Goal: Information Seeking & Learning: Learn about a topic

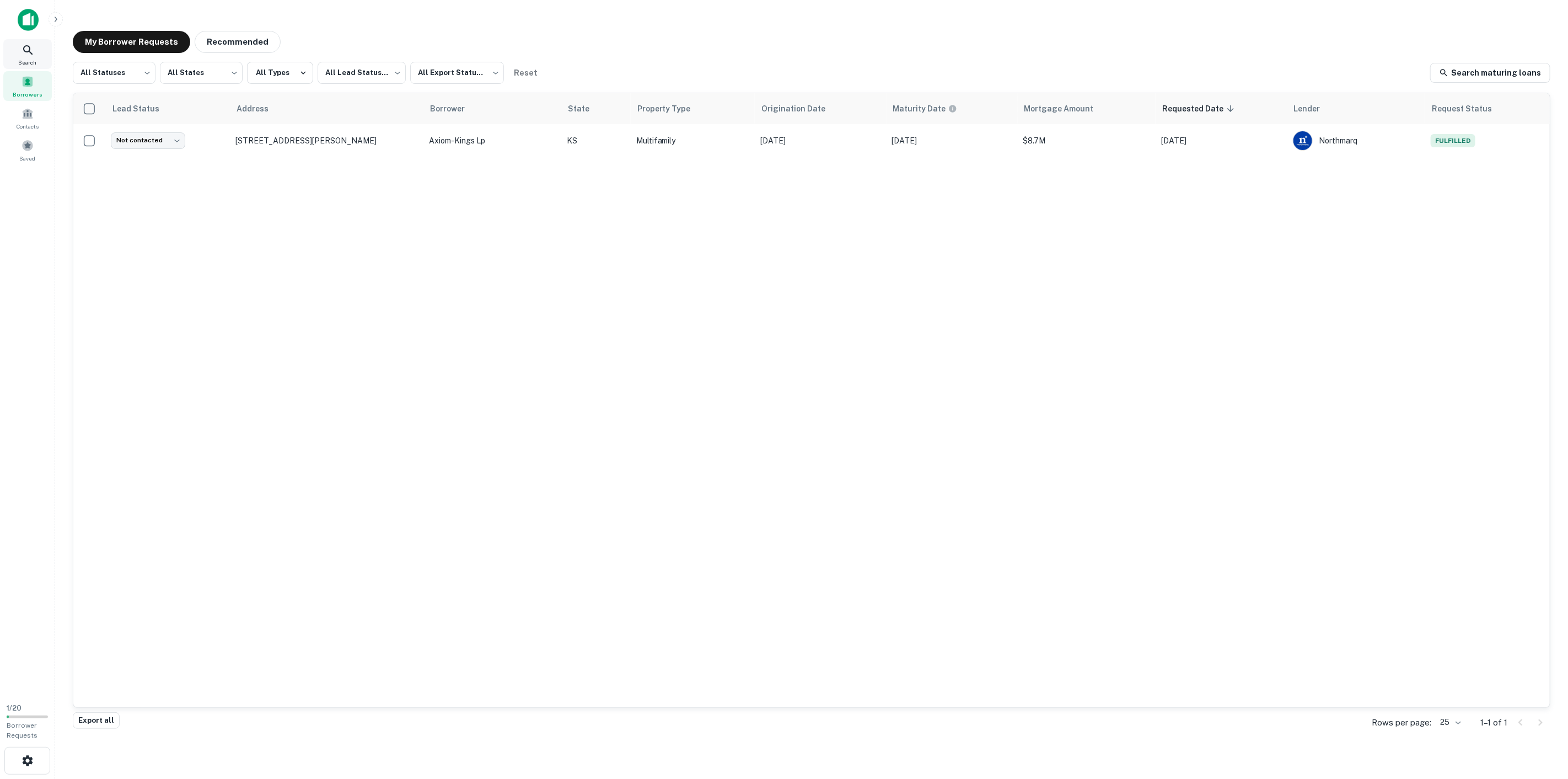
click at [23, 46] on icon at bounding box center [27, 49] width 9 height 9
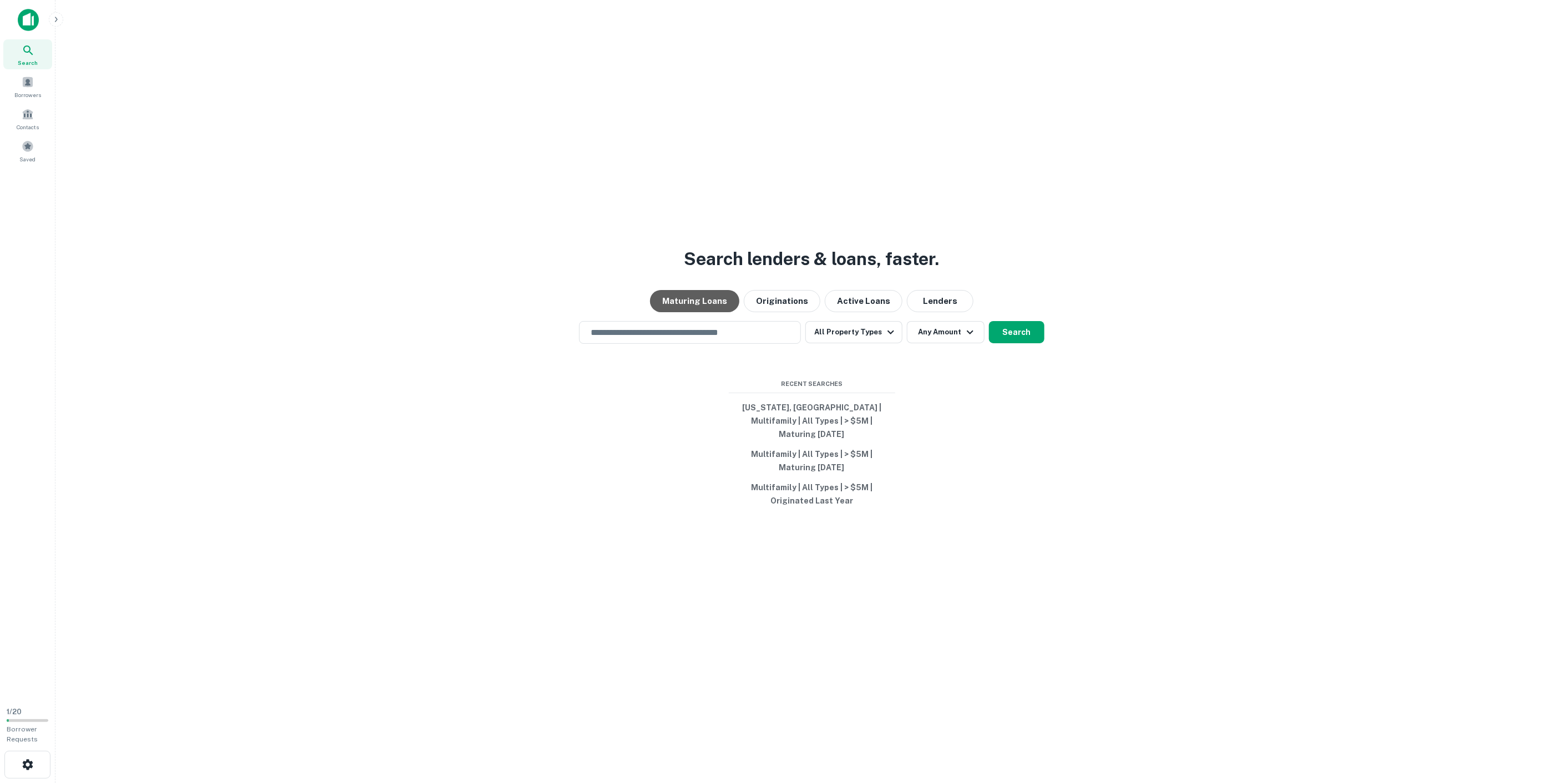
click at [712, 312] on button "Maturing Loans" at bounding box center [695, 301] width 89 height 22
click at [830, 343] on button "All Property Types" at bounding box center [853, 332] width 97 height 22
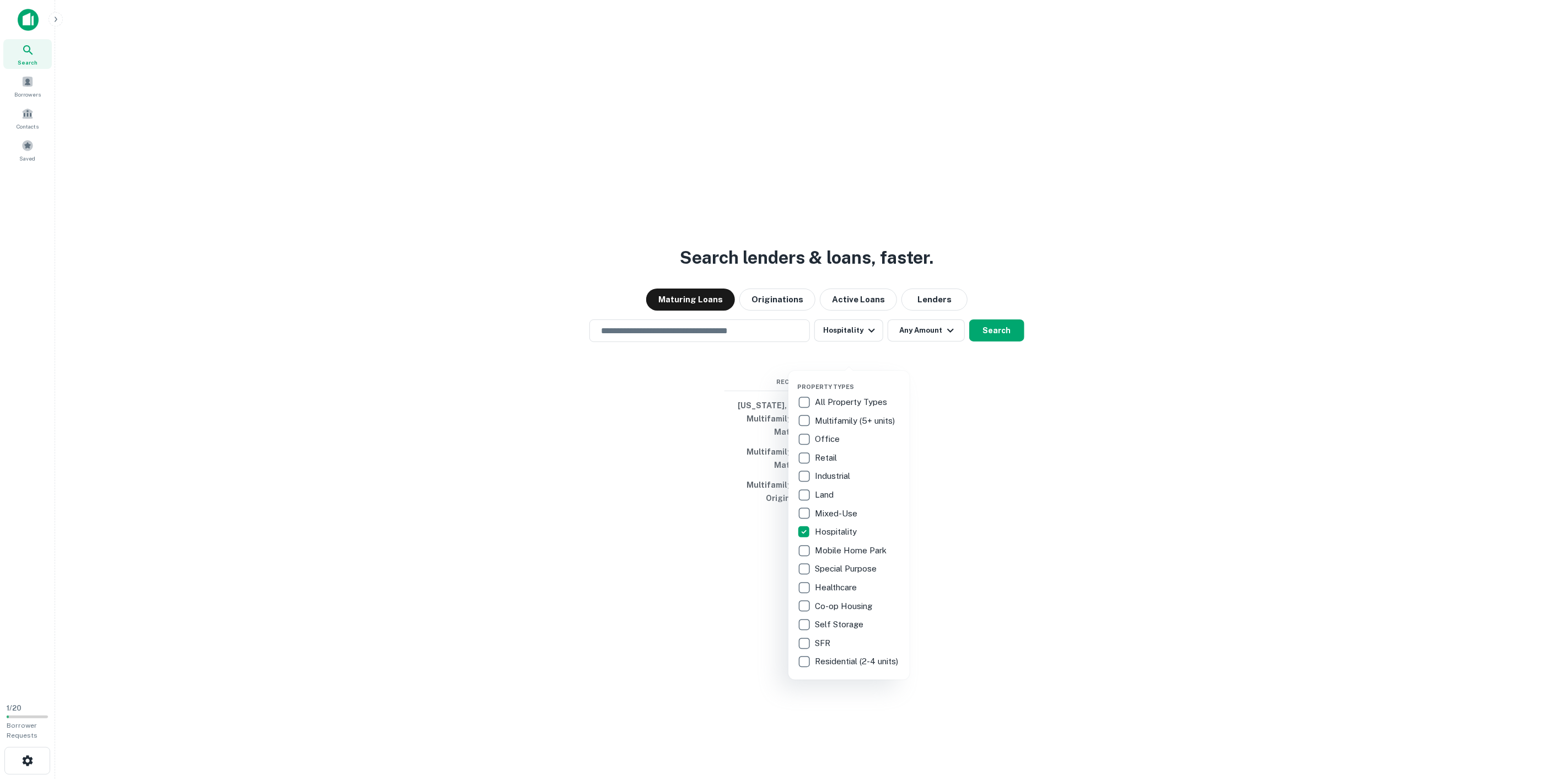
click at [905, 359] on div at bounding box center [784, 389] width 1568 height 779
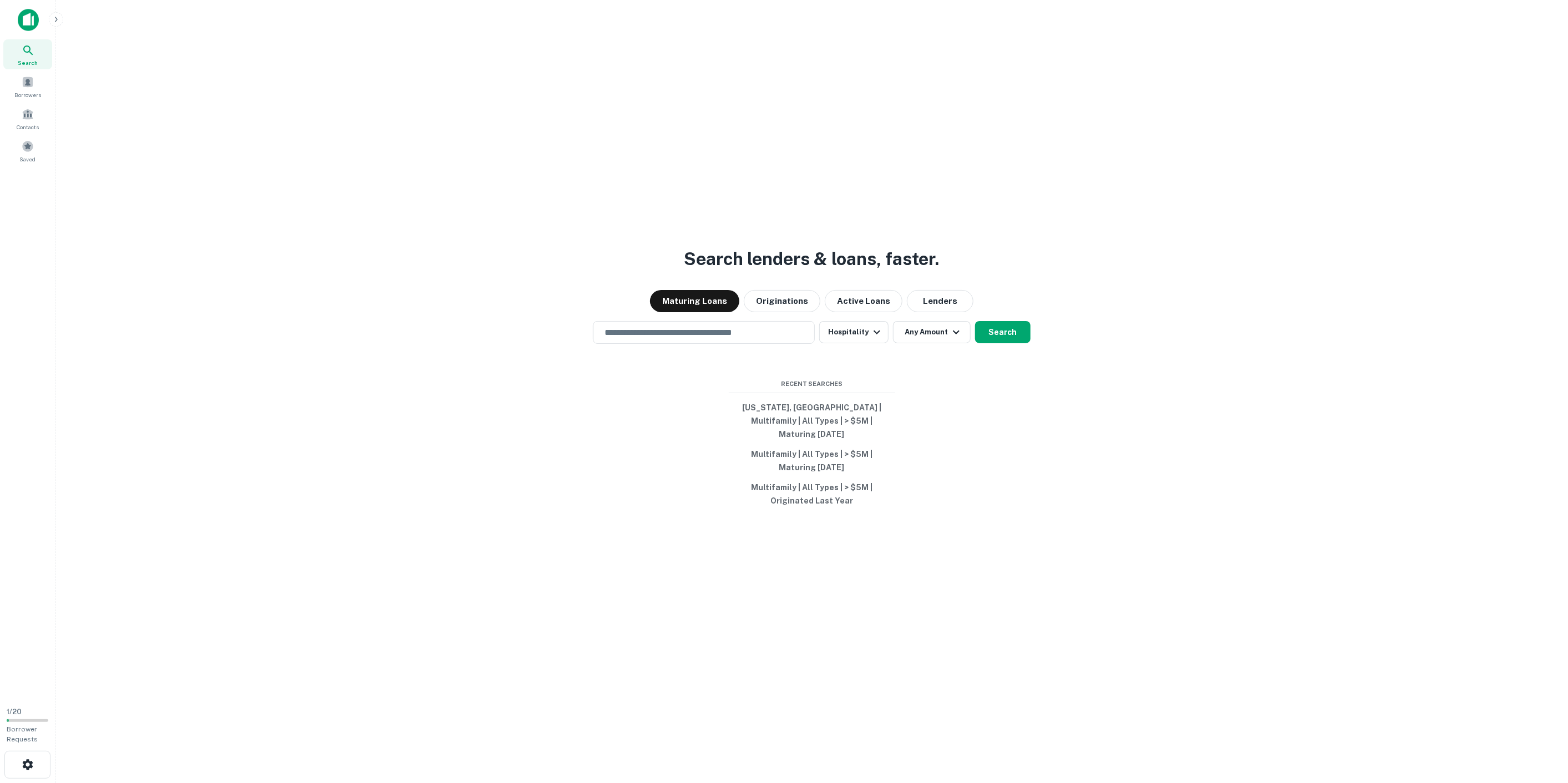
click at [911, 343] on button "Any Amount" at bounding box center [931, 332] width 78 height 22
click at [888, 430] on input "number" at bounding box center [877, 422] width 77 height 22
click at [888, 424] on input "number" at bounding box center [877, 422] width 77 height 22
type input "*******"
type input "********"
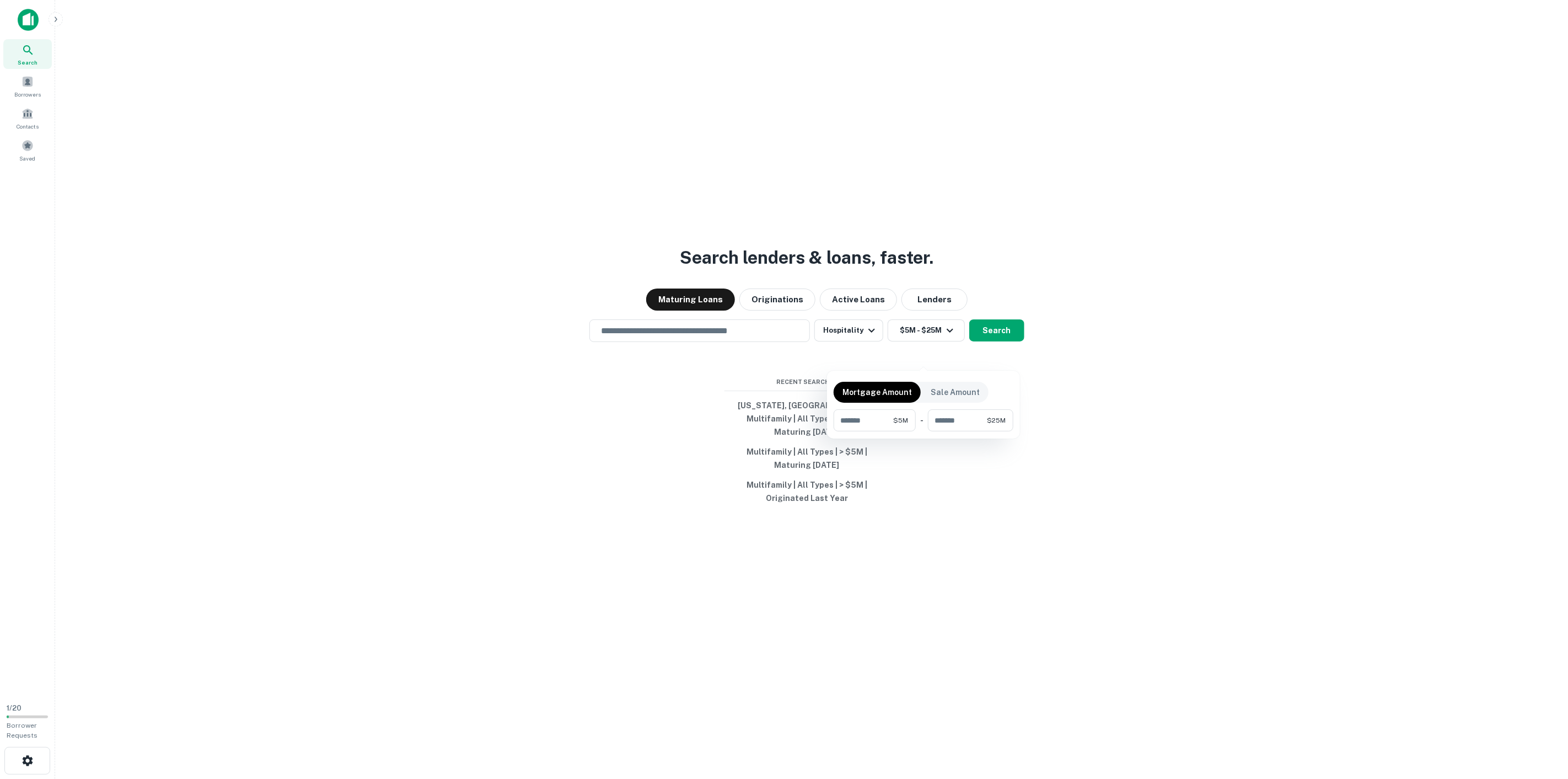
click at [1121, 443] on div at bounding box center [784, 389] width 1568 height 779
click at [999, 342] on button "Search" at bounding box center [996, 330] width 55 height 22
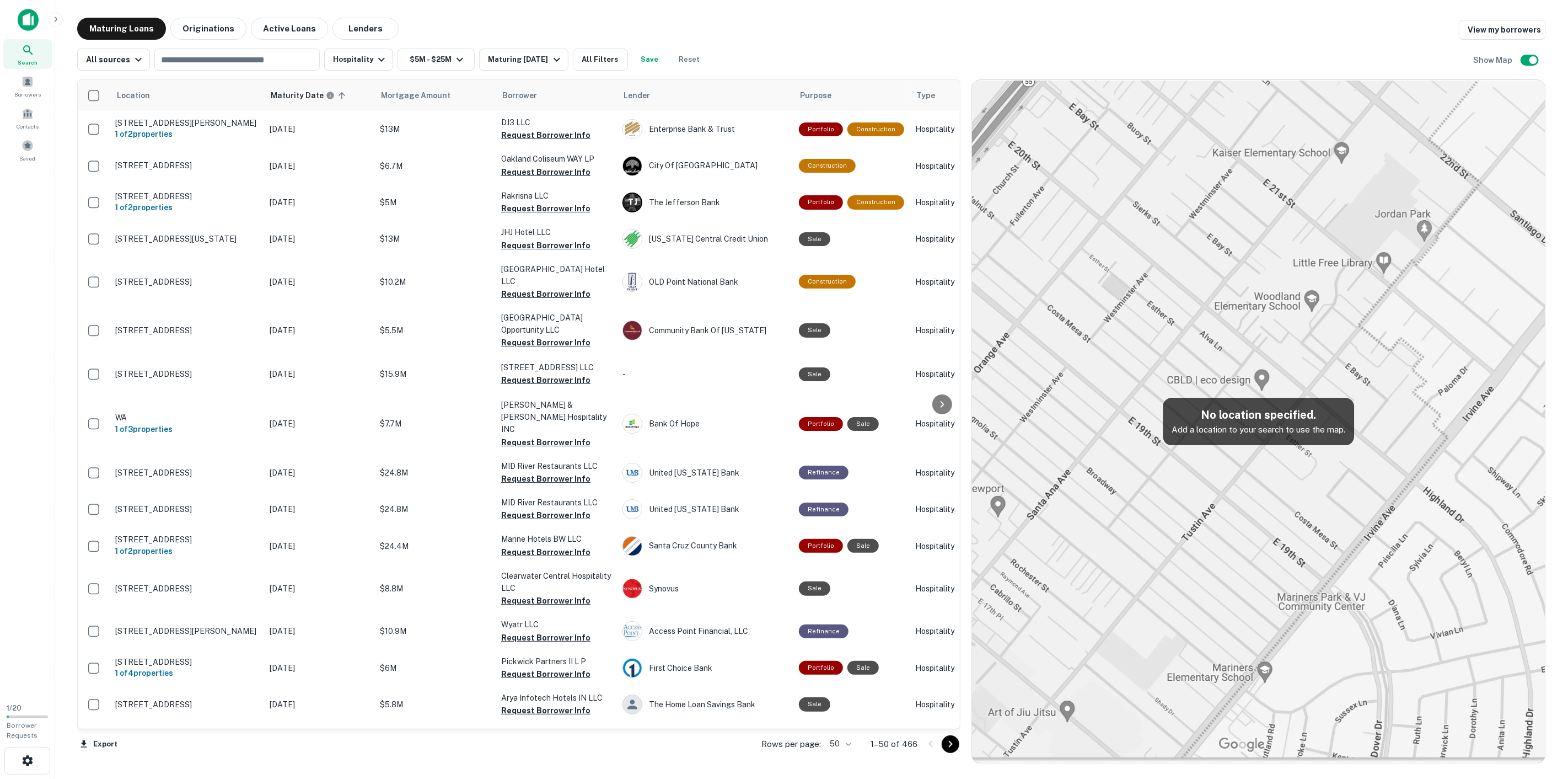
click at [863, 745] on body "Search Borrowers Contacts Saved 1 / 20 Borrower Requests Maturing Loans Origina…" at bounding box center [784, 389] width 1568 height 779
click at [863, 757] on li "100" at bounding box center [861, 766] width 32 height 20
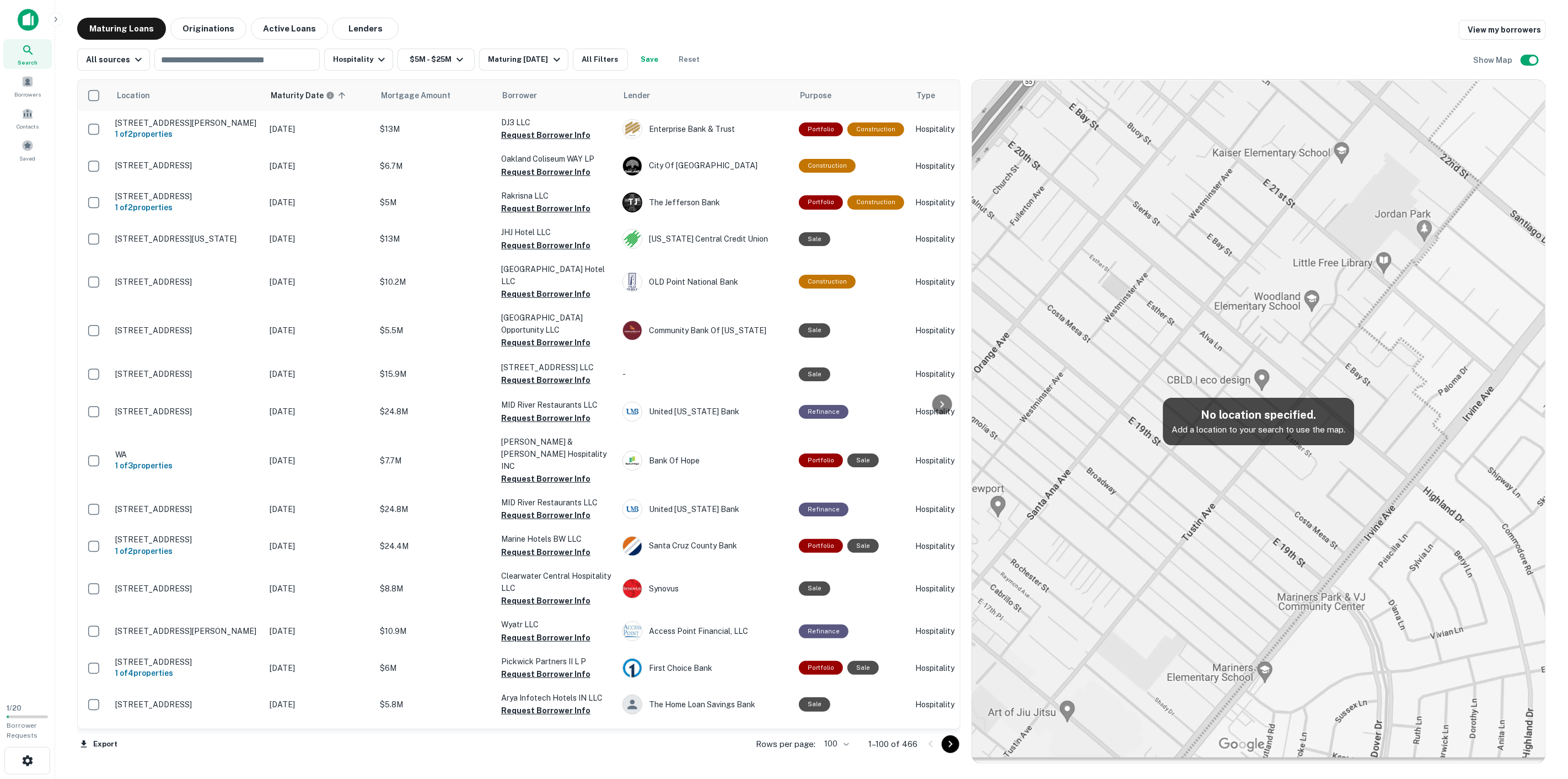
click at [1045, 33] on div "Maturing Loans Originations Active Loans Lenders View my borrowers" at bounding box center [811, 29] width 1469 height 22
click at [835, 26] on div "Maturing Loans Originations Active Loans Lenders View my borrowers" at bounding box center [811, 29] width 1469 height 22
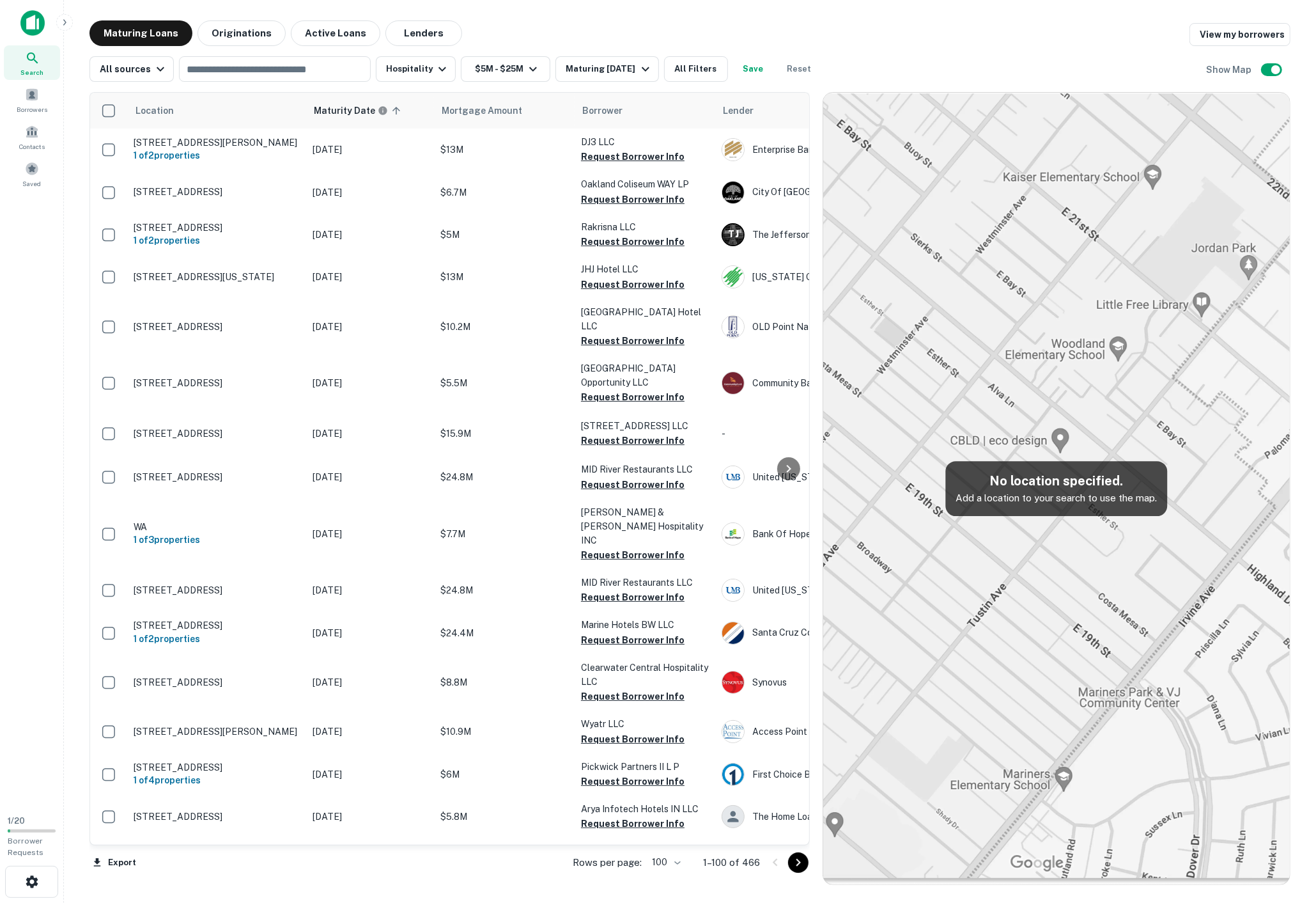
click at [617, 268] on p "JHJ Hotel LLC" at bounding box center [644, 269] width 128 height 14
click at [338, 114] on h6 "Maturity Date" at bounding box center [344, 111] width 61 height 14
